Goal: Task Accomplishment & Management: Complete application form

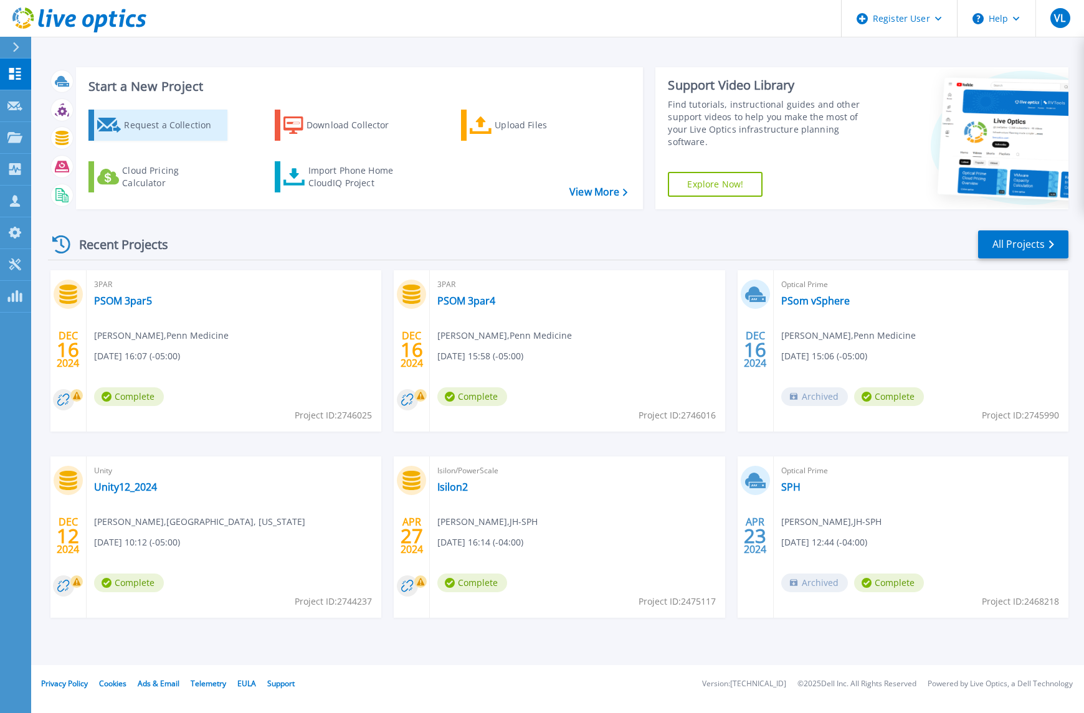
click at [162, 120] on div "Request a Collection" at bounding box center [174, 125] width 100 height 25
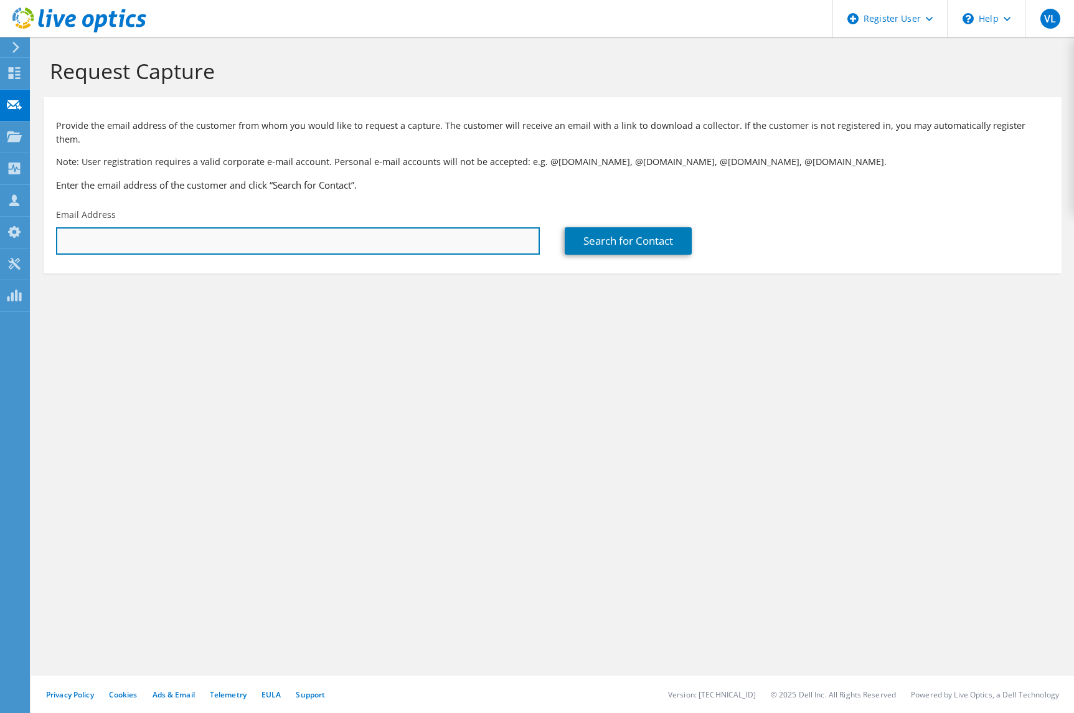
click at [387, 230] on input "text" at bounding box center [298, 240] width 484 height 27
type input "m"
click at [285, 232] on input "text" at bounding box center [298, 240] width 484 height 27
paste input "[PERSON_NAME] <[EMAIL_ADDRESS][DOMAIN_NAME]>"
click at [131, 227] on input "[PERSON_NAME] <[EMAIL_ADDRESS][DOMAIN_NAME]" at bounding box center [298, 240] width 484 height 27
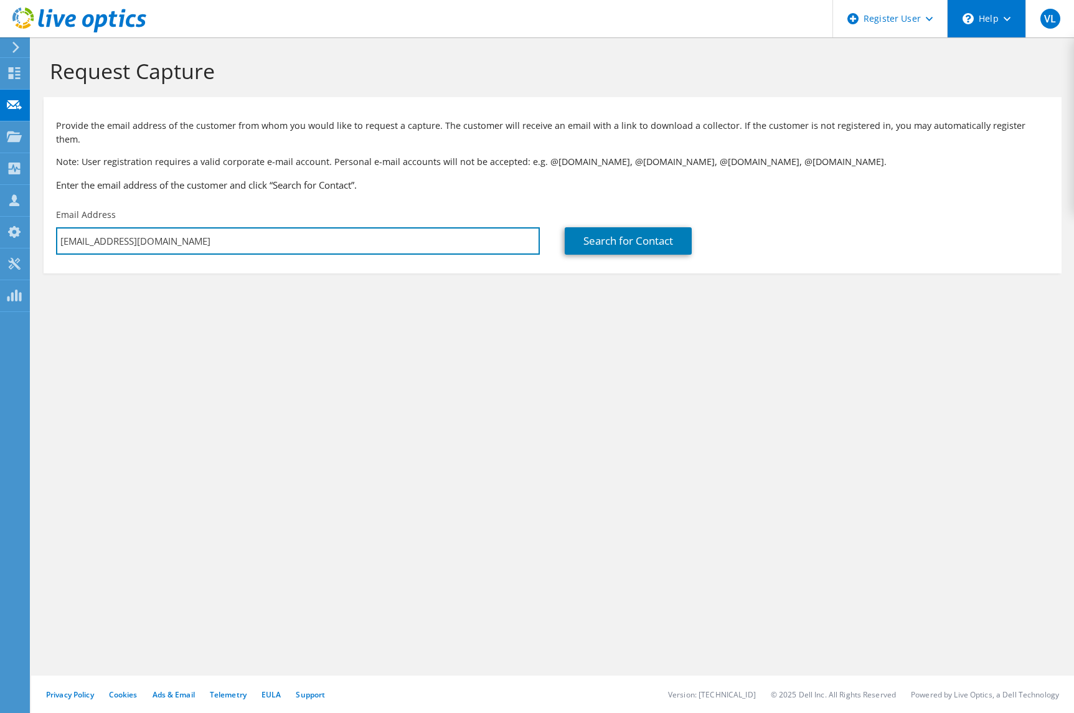
type input "[EMAIL_ADDRESS][DOMAIN_NAME]"
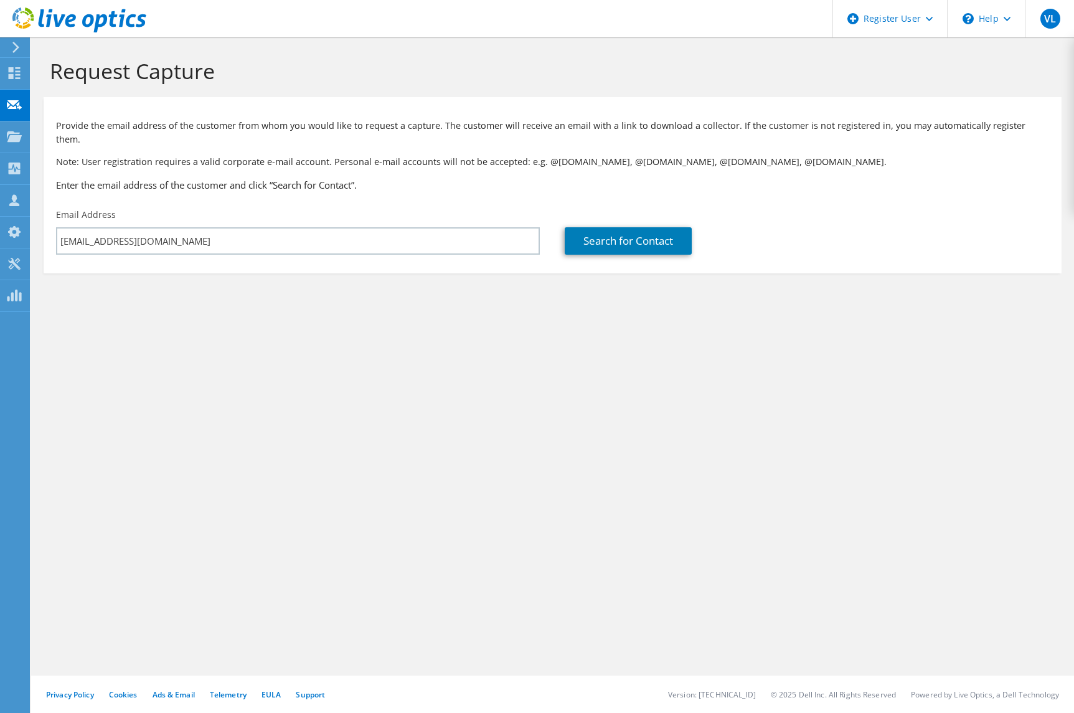
drag, startPoint x: 536, startPoint y: 296, endPoint x: 543, endPoint y: 286, distance: 12.6
click at [536, 296] on section "Request Capture Provide the email address of the customer from whom you would l…" at bounding box center [552, 186] width 1043 height 298
click at [615, 232] on link "Search for Contact" at bounding box center [628, 240] width 127 height 27
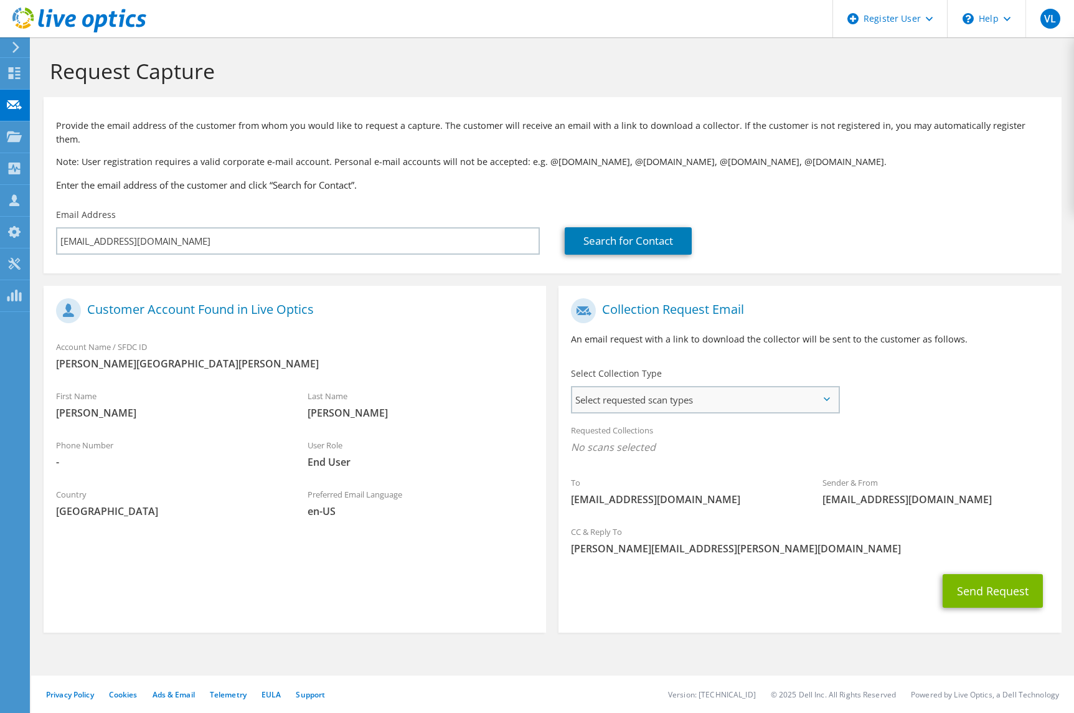
click at [821, 387] on span "Select requested scan types" at bounding box center [705, 399] width 266 height 25
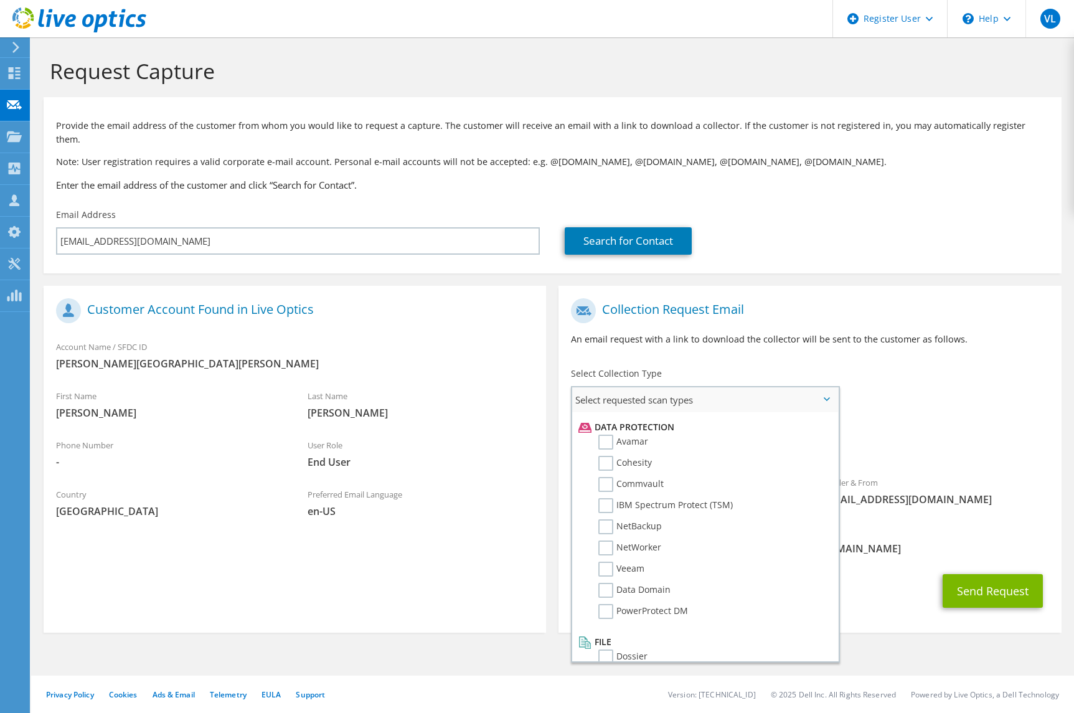
scroll to position [550, 0]
click at [607, 634] on label "Dossier" at bounding box center [623, 641] width 49 height 15
click at [0, 0] on input "Dossier" at bounding box center [0, 0] width 0 height 0
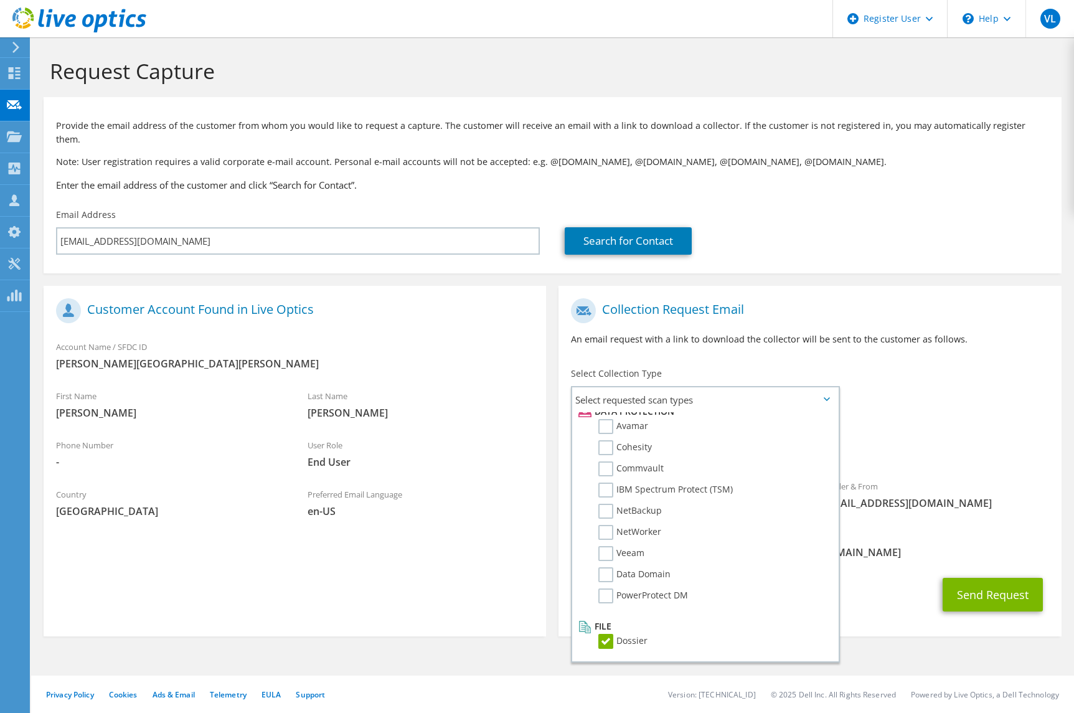
click at [1006, 501] on div "Sender & From [EMAIL_ADDRESS][DOMAIN_NAME]" at bounding box center [936, 494] width 252 height 43
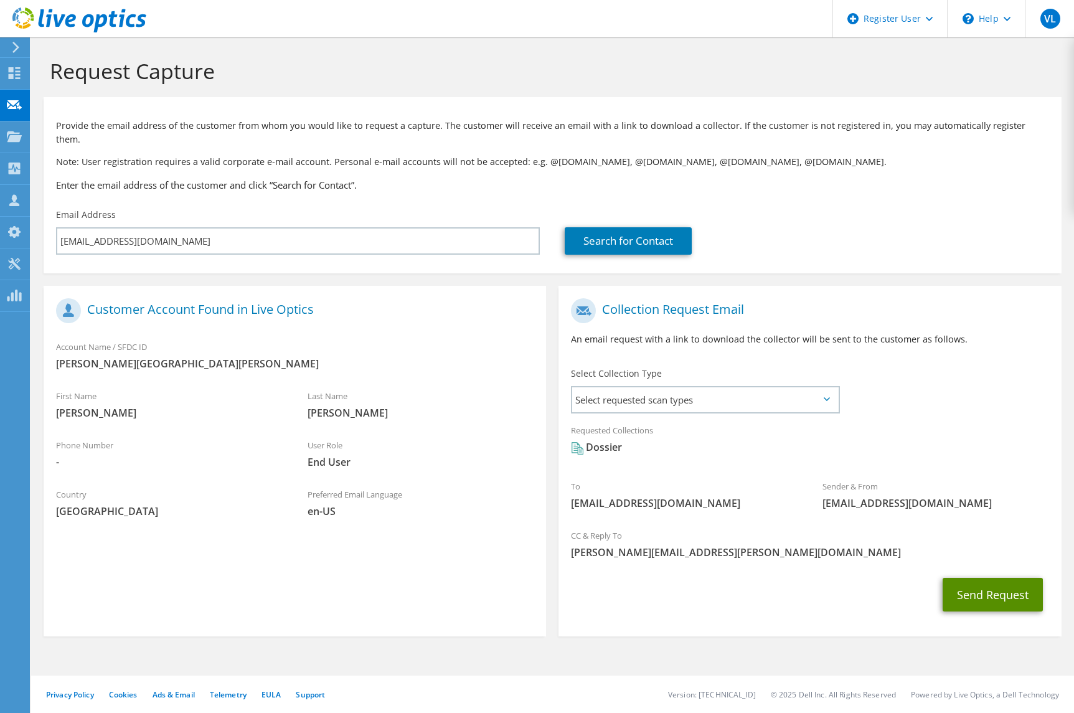
click at [978, 580] on button "Send Request" at bounding box center [993, 595] width 100 height 34
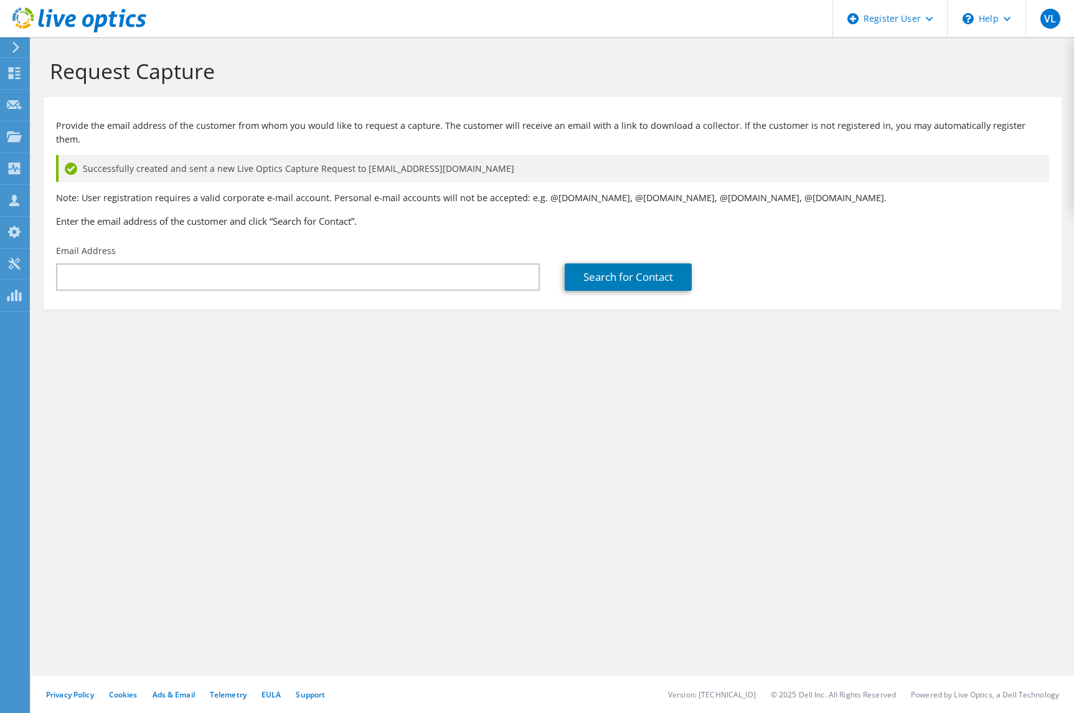
click at [810, 564] on div "Request Capture Provide the email address of the customer from whom you would l…" at bounding box center [552, 375] width 1043 height 676
